Goal: Information Seeking & Learning: Check status

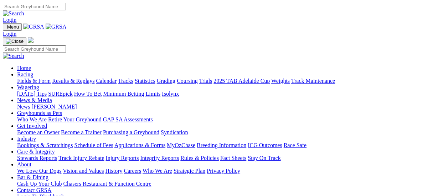
click at [79, 78] on link "Results & Replays" at bounding box center [73, 81] width 42 height 6
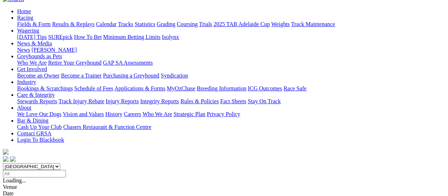
scroll to position [71, 0]
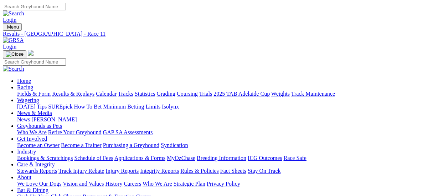
scroll to position [71, 0]
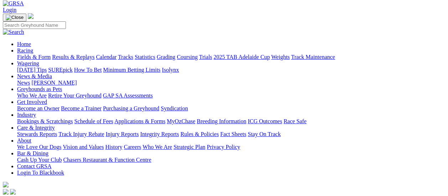
scroll to position [0, 0]
